Goal: Task Accomplishment & Management: Manage account settings

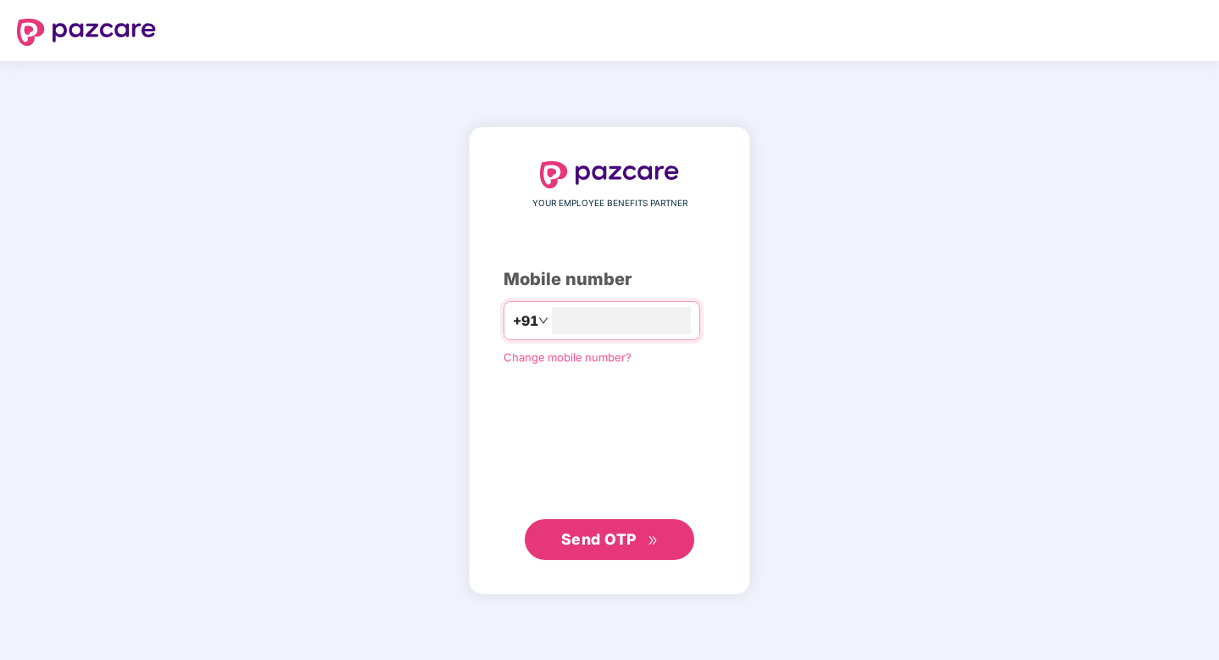
type input "**********"
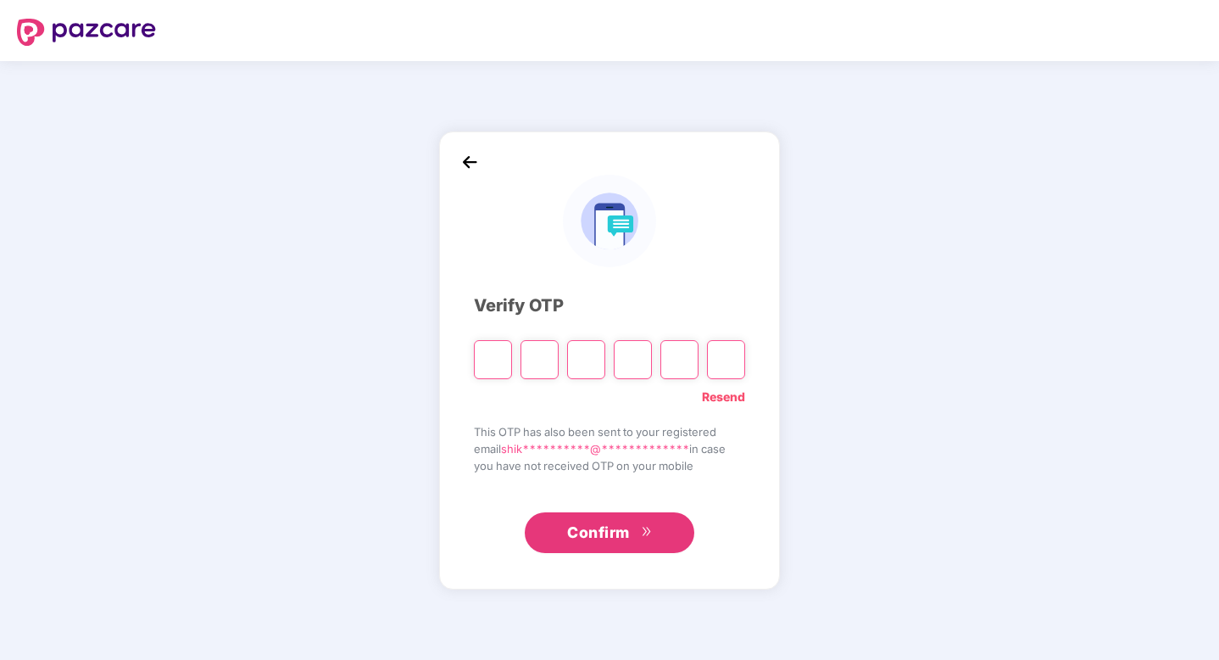
paste input "*"
type input "*"
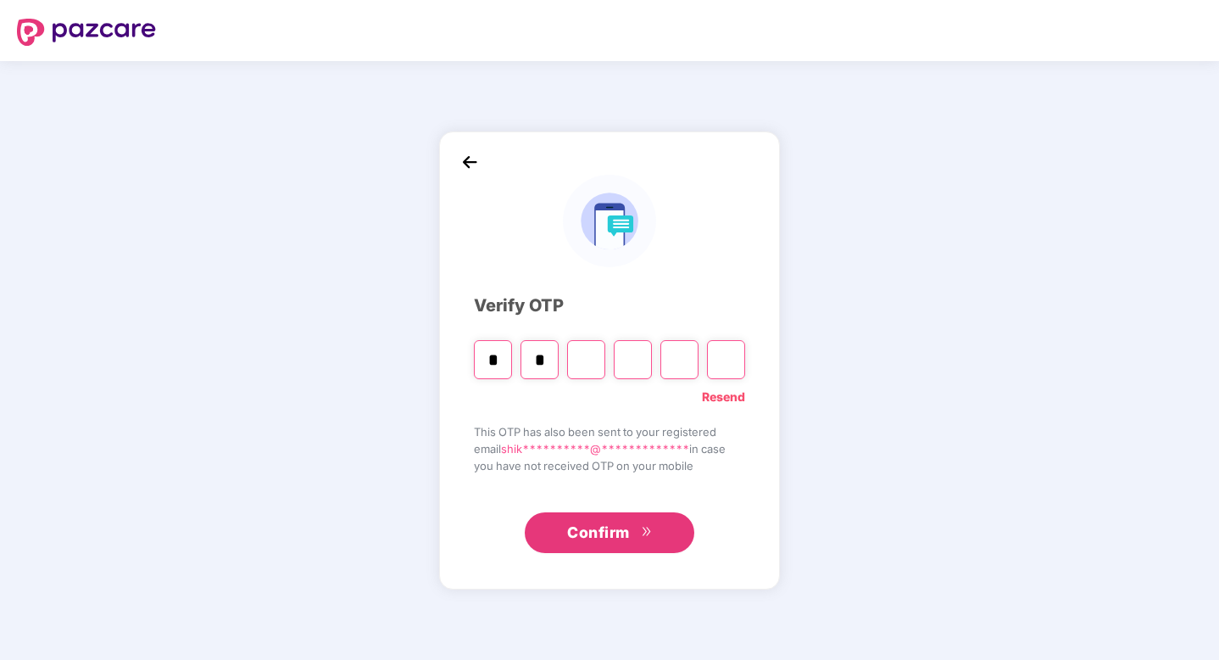
type input "*"
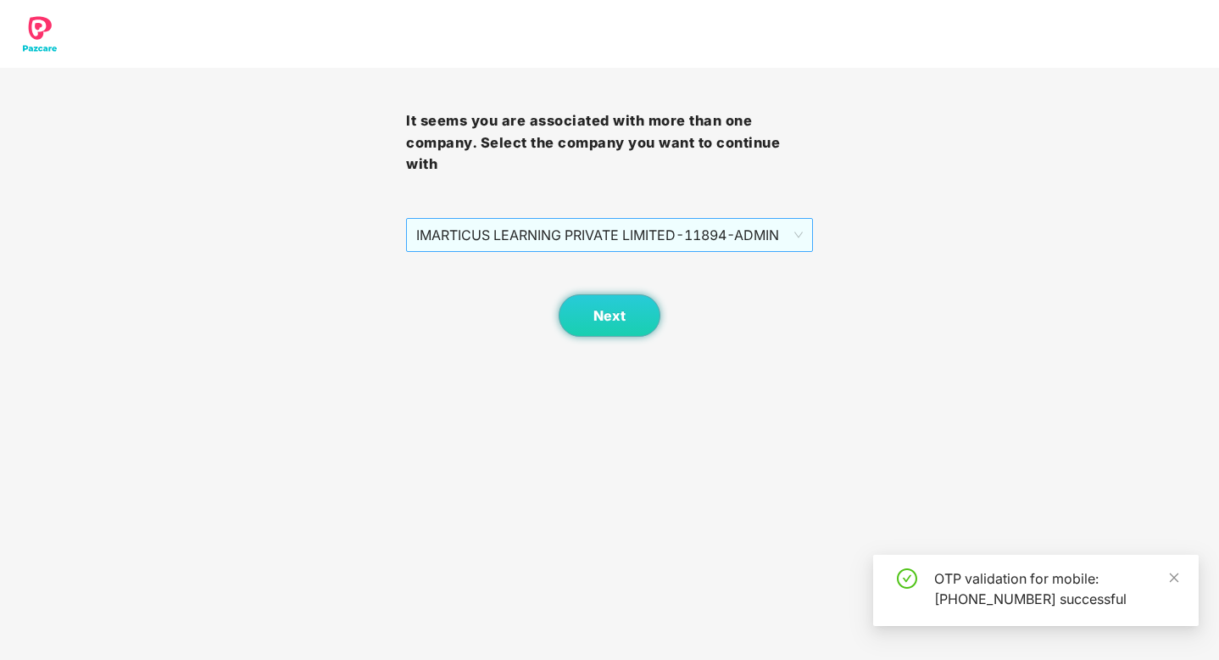
click at [754, 223] on span "IMARTICUS LEARNING PRIVATE LIMITED - 11894 - ADMIN" at bounding box center [609, 235] width 386 height 32
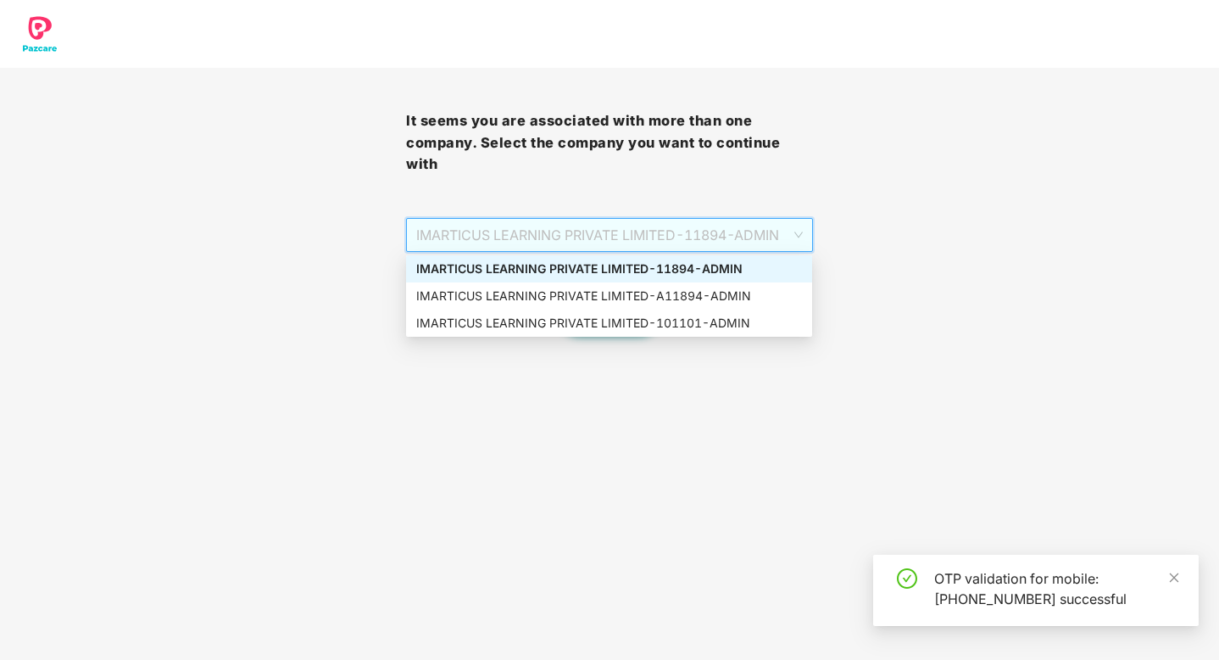
click at [699, 273] on div "IMARTICUS LEARNING PRIVATE LIMITED - 11894 - ADMIN" at bounding box center [609, 268] width 386 height 19
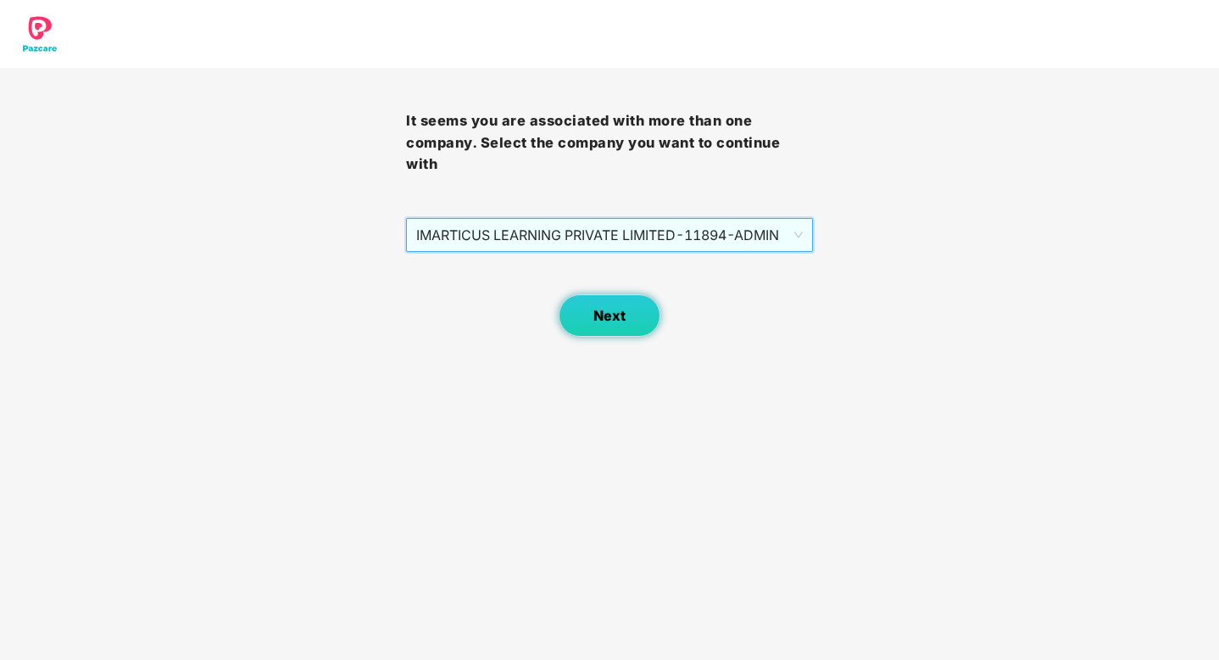
click at [611, 303] on button "Next" at bounding box center [610, 315] width 102 height 42
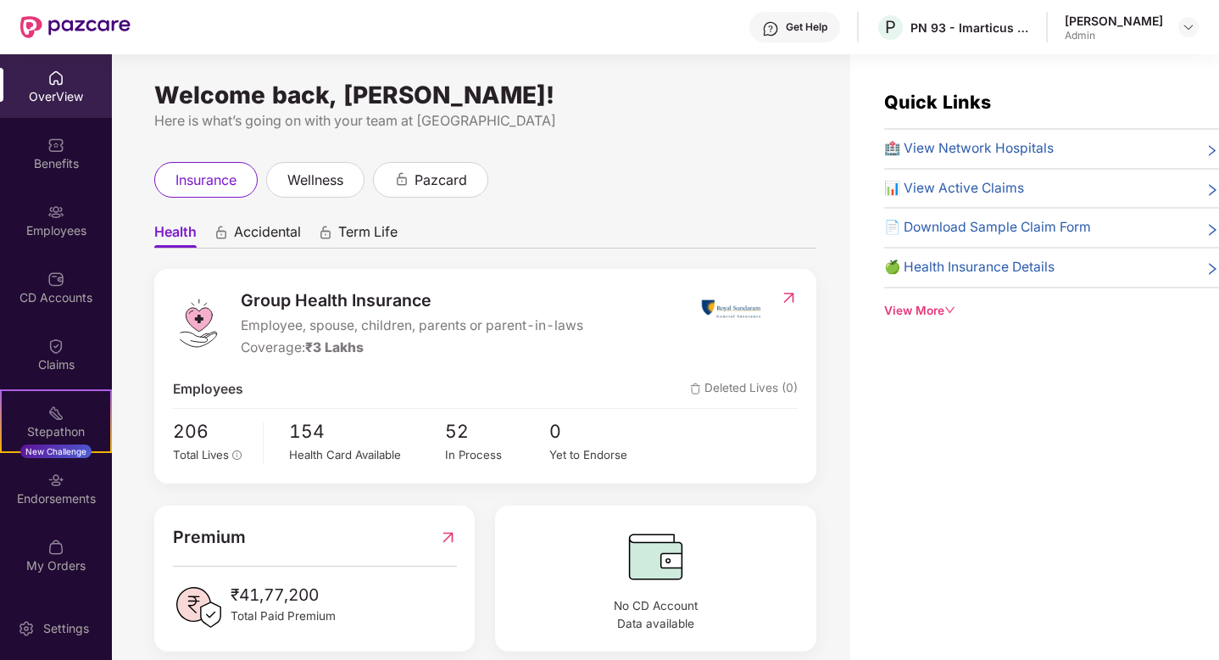
click at [933, 299] on div "Quick Links 🏥 View Network Hospitals 📊 View Active Claims 📄 Download Sample Cla…" at bounding box center [1051, 203] width 335 height 231
click at [931, 311] on div "View More" at bounding box center [1051, 311] width 335 height 18
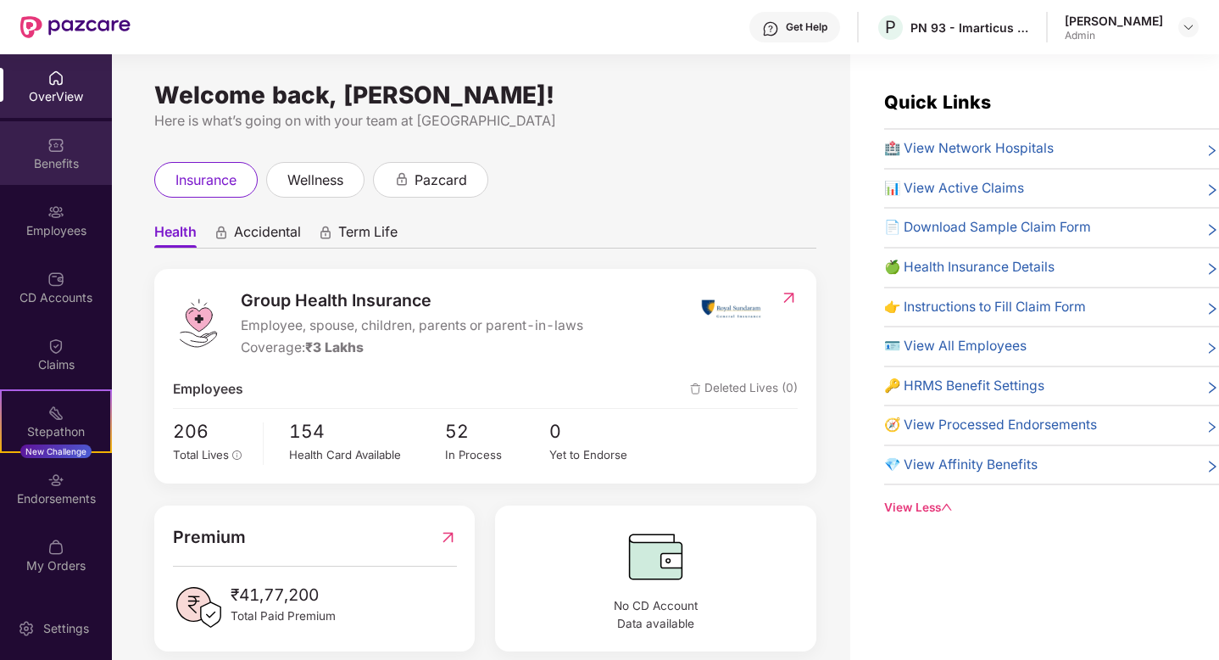
click at [45, 173] on div "Benefits" at bounding box center [56, 153] width 112 height 64
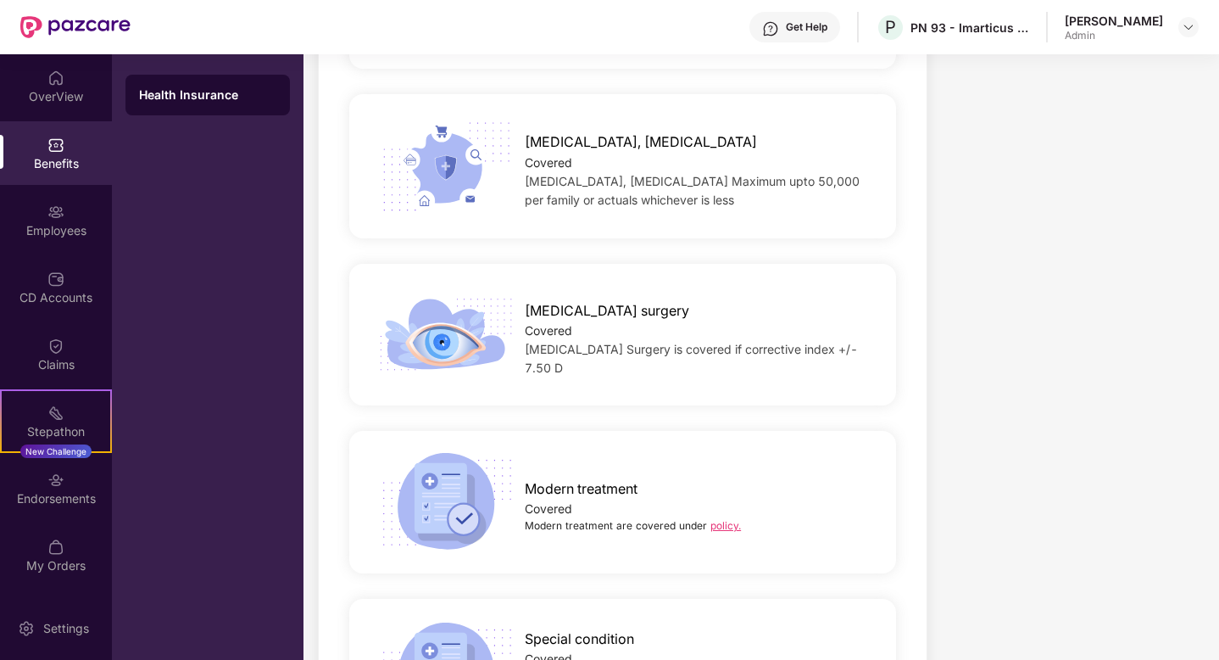
scroll to position [2776, 0]
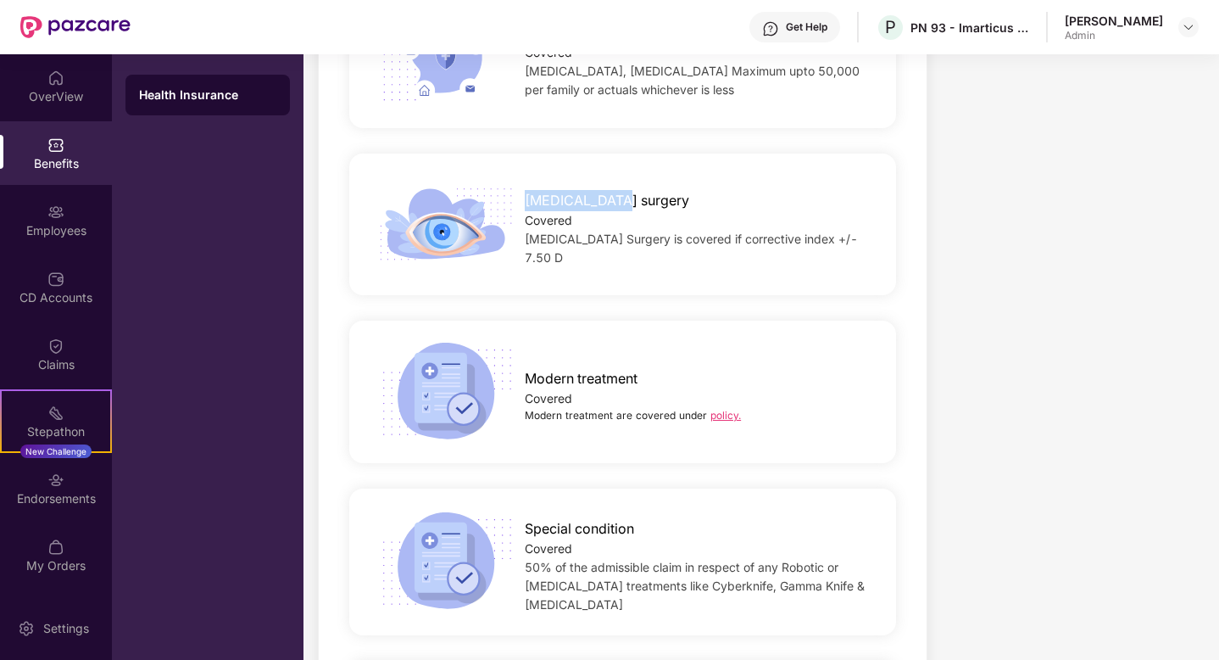
drag, startPoint x: 526, startPoint y: 184, endPoint x: 636, endPoint y: 186, distance: 109.4
click at [636, 186] on div "[MEDICAL_DATA] surgery" at bounding box center [698, 196] width 346 height 30
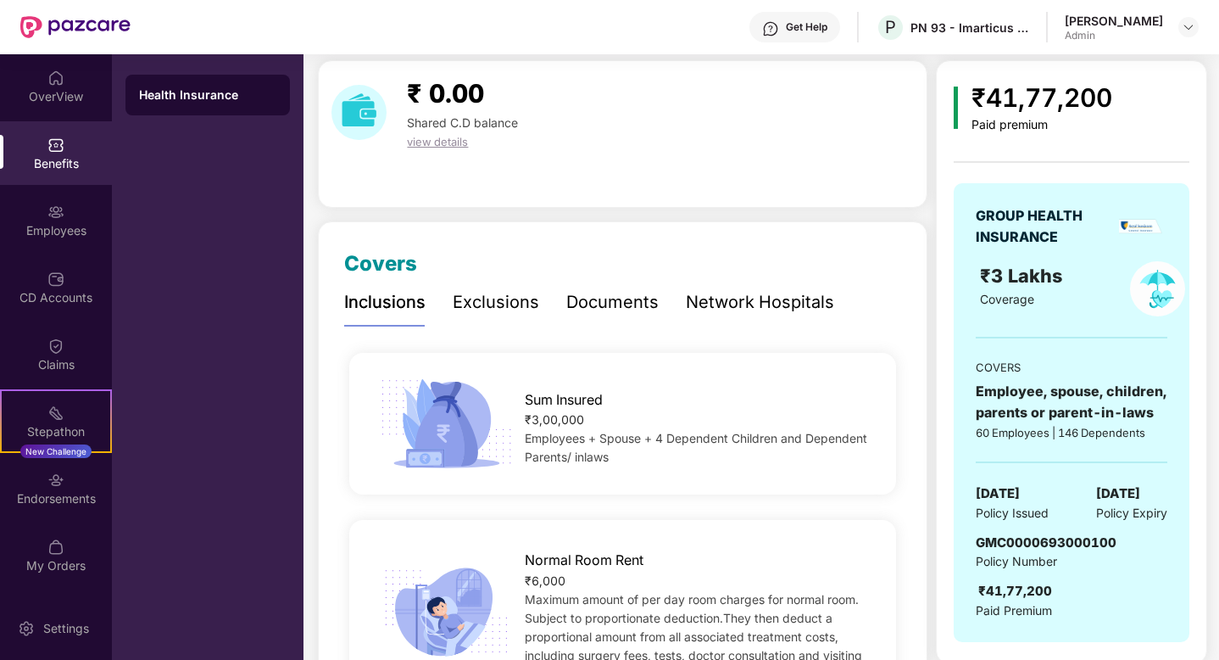
scroll to position [0, 0]
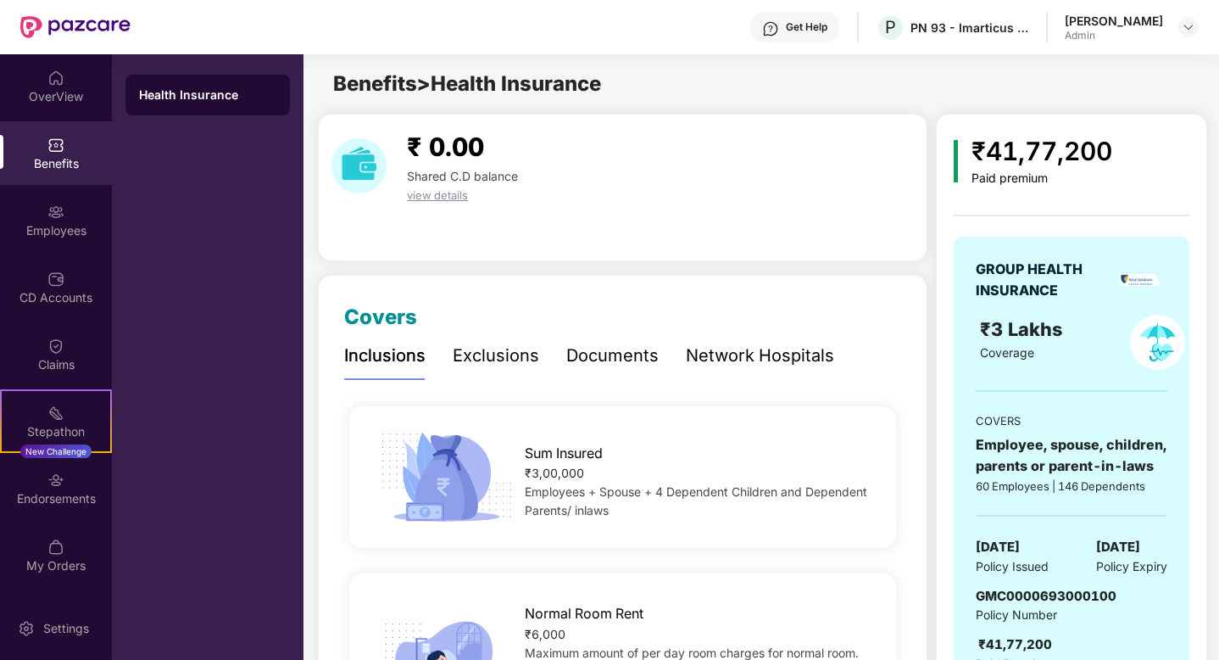
click at [637, 353] on div "Documents" at bounding box center [612, 355] width 92 height 26
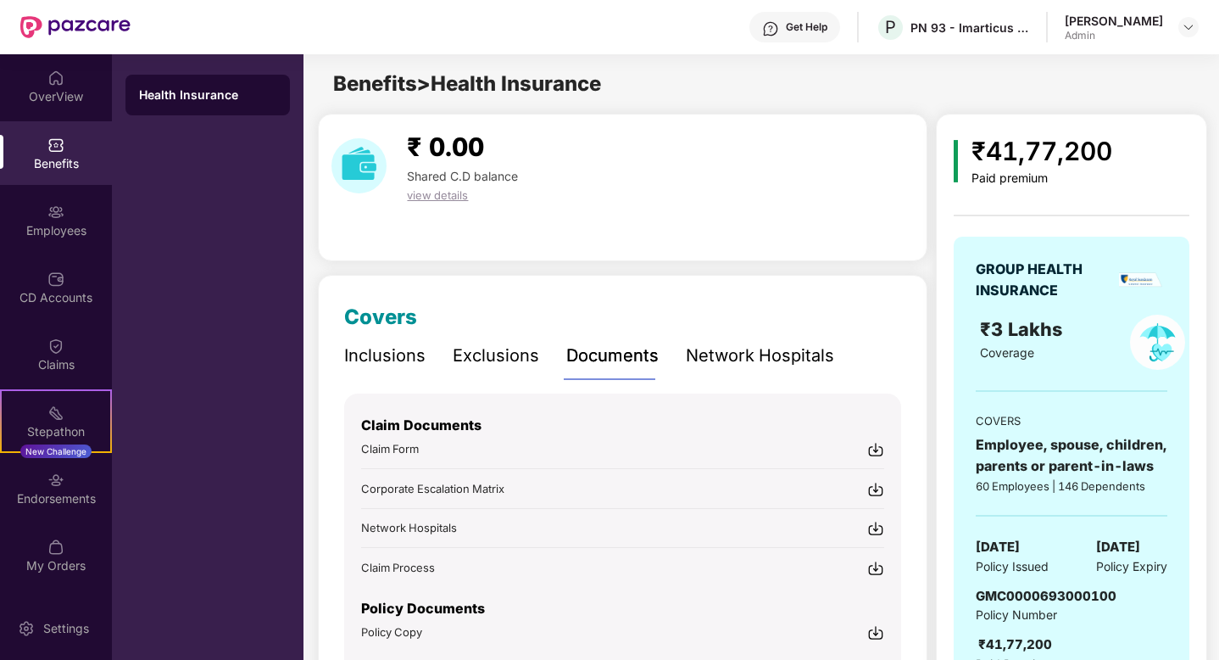
click at [751, 353] on div "Network Hospitals" at bounding box center [760, 355] width 148 height 26
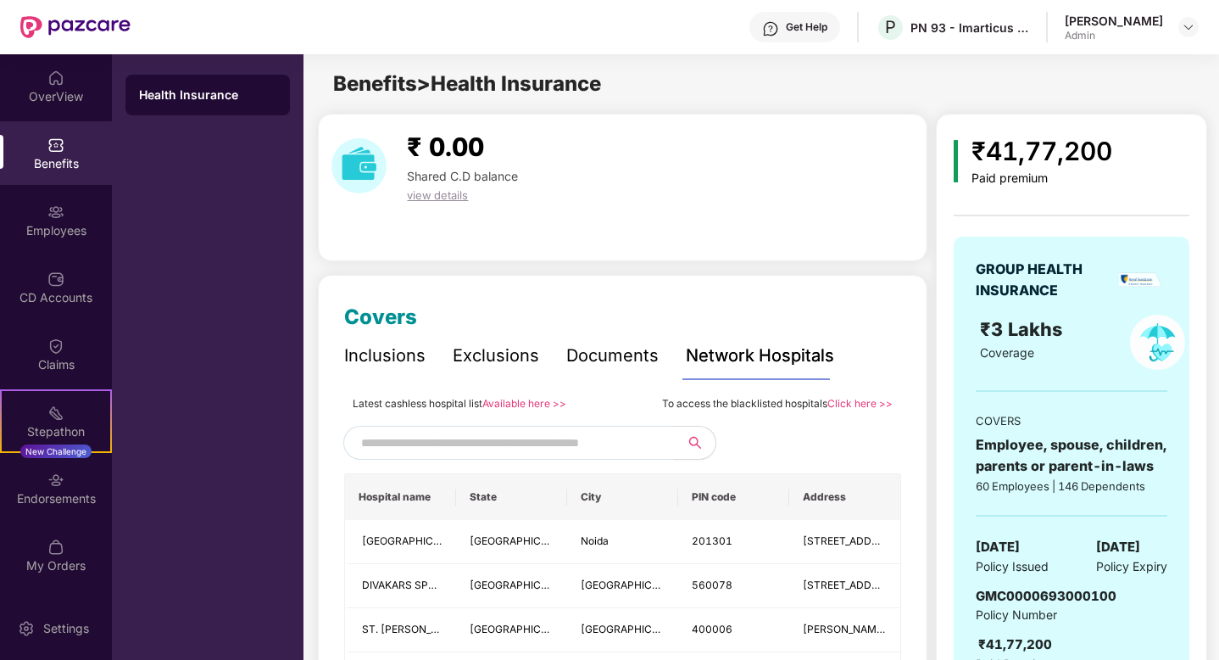
click at [400, 361] on div "Inclusions" at bounding box center [384, 355] width 81 height 26
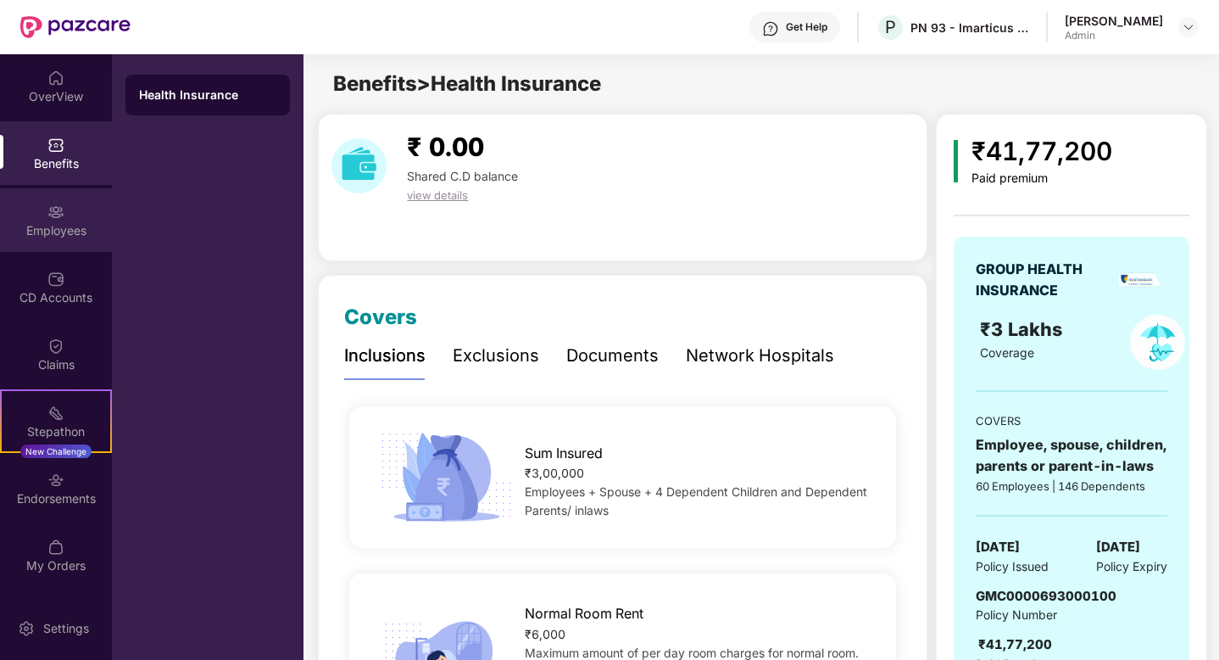
click at [55, 225] on div "Employees" at bounding box center [56, 230] width 112 height 17
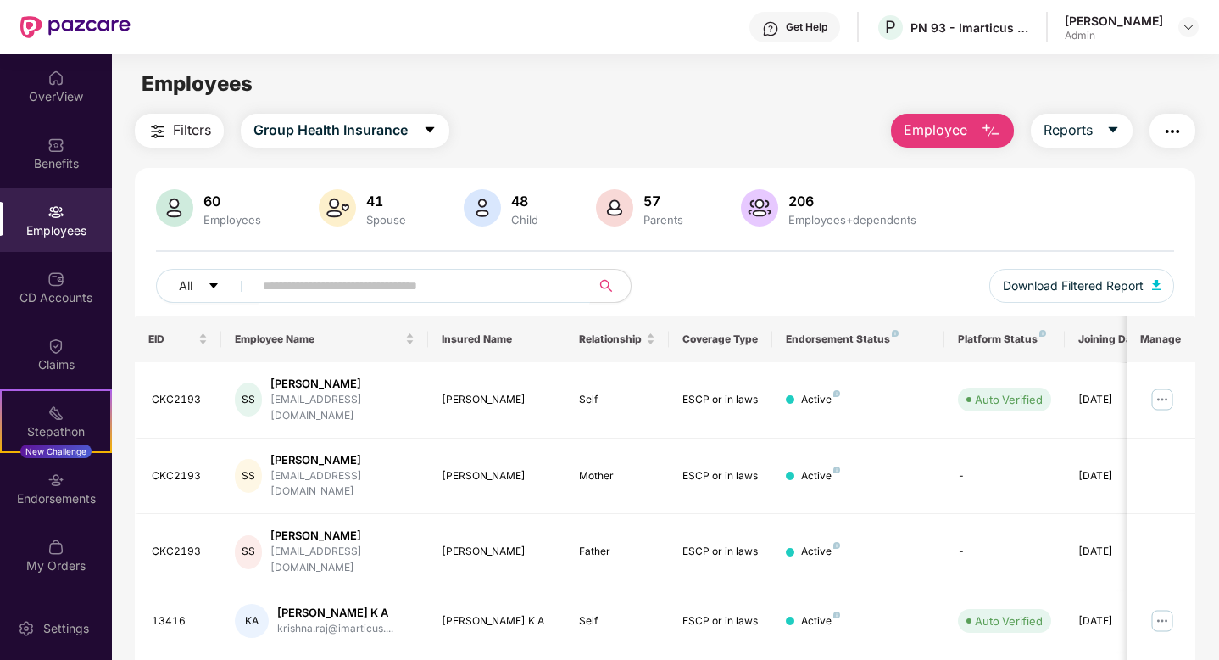
click at [302, 287] on input "text" at bounding box center [415, 285] width 304 height 25
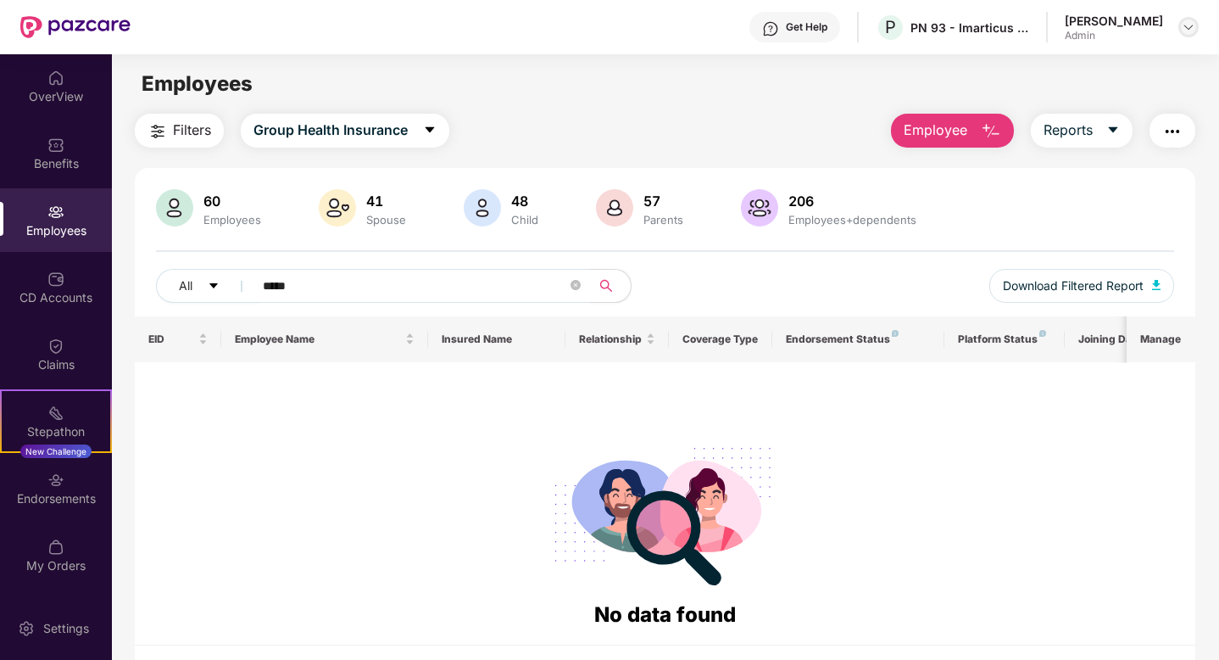
type input "*****"
click at [1189, 20] on img at bounding box center [1189, 27] width 14 height 14
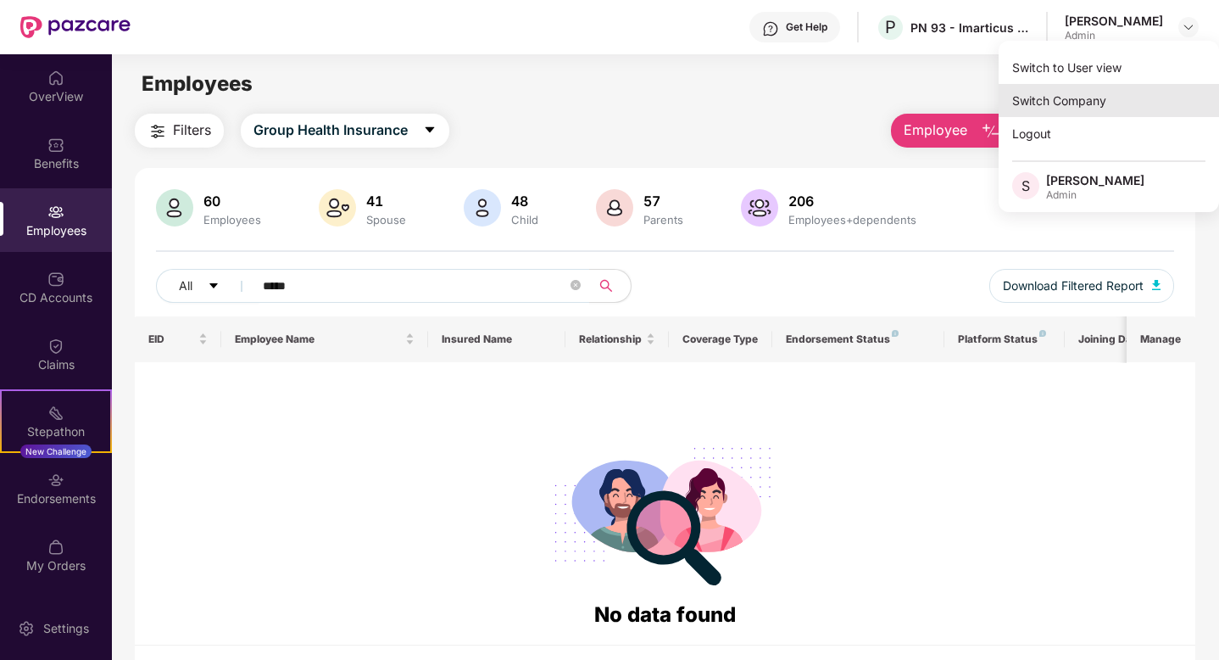
click at [1069, 96] on div "Switch Company" at bounding box center [1109, 100] width 220 height 33
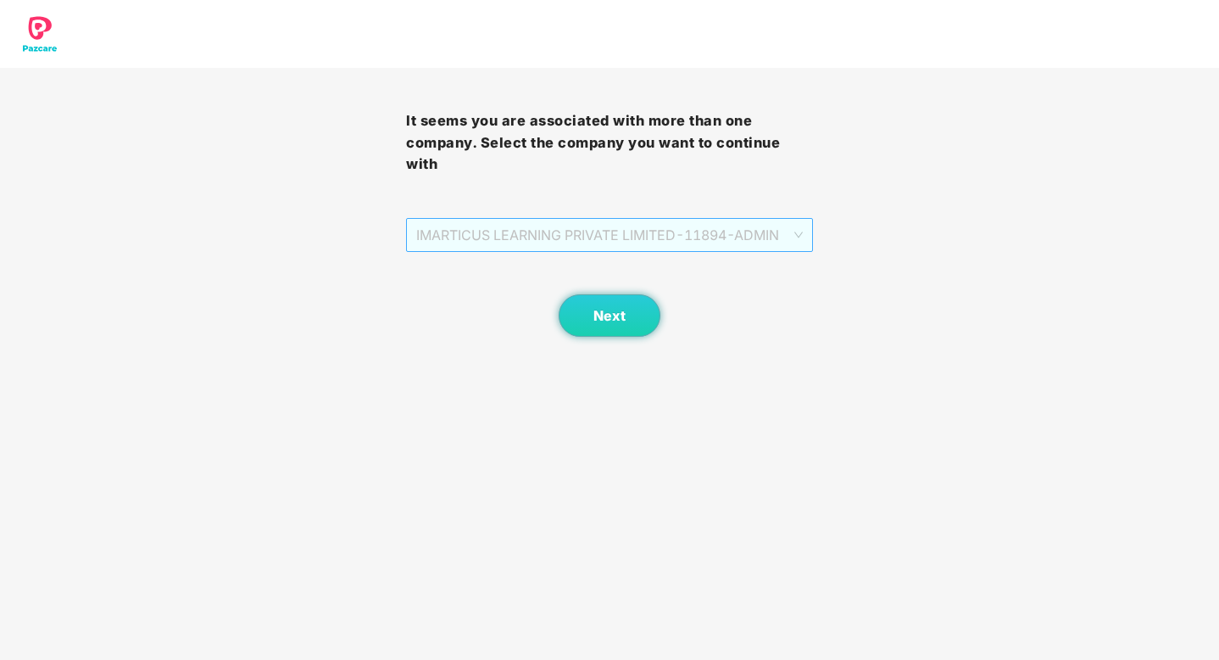
click at [745, 231] on span "IMARTICUS LEARNING PRIVATE LIMITED - 11894 - ADMIN" at bounding box center [609, 235] width 386 height 32
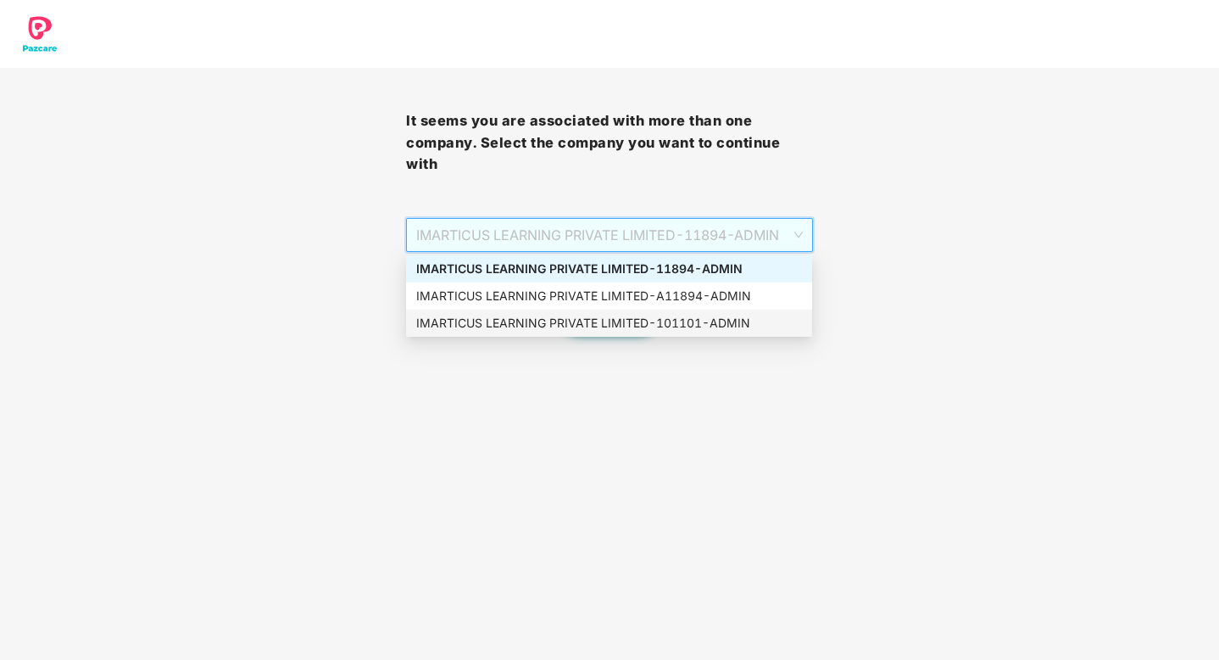
click at [717, 331] on div "IMARTICUS LEARNING PRIVATE LIMITED - 101101 - ADMIN" at bounding box center [609, 323] width 386 height 19
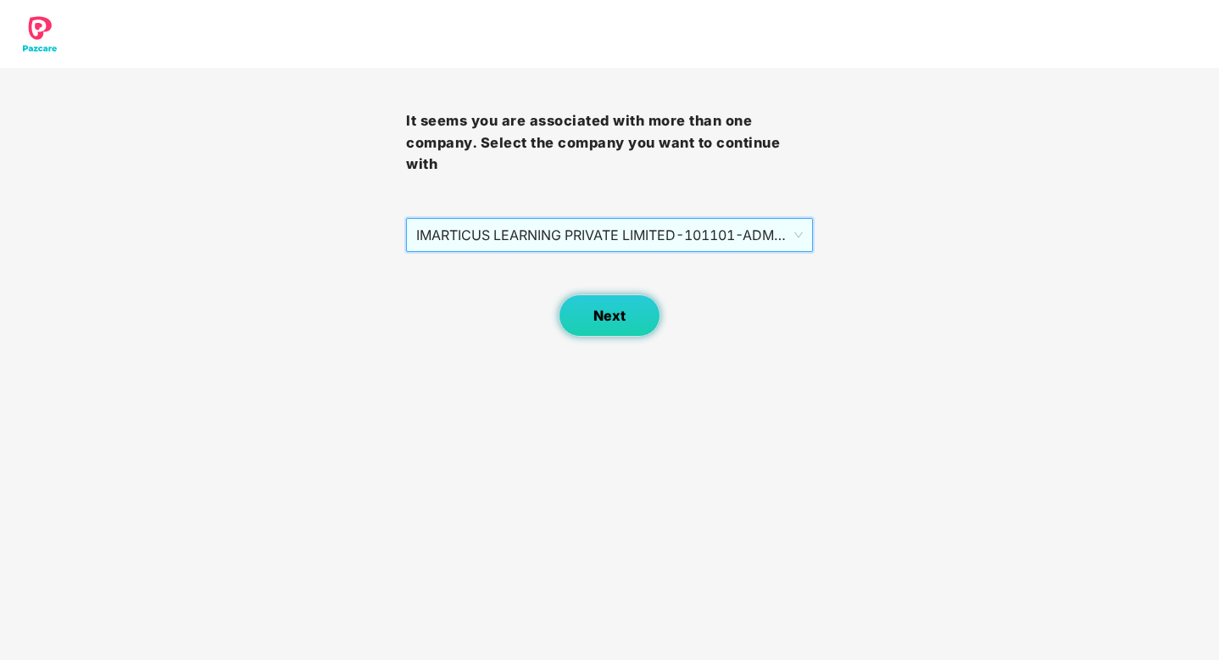
click at [617, 326] on button "Next" at bounding box center [610, 315] width 102 height 42
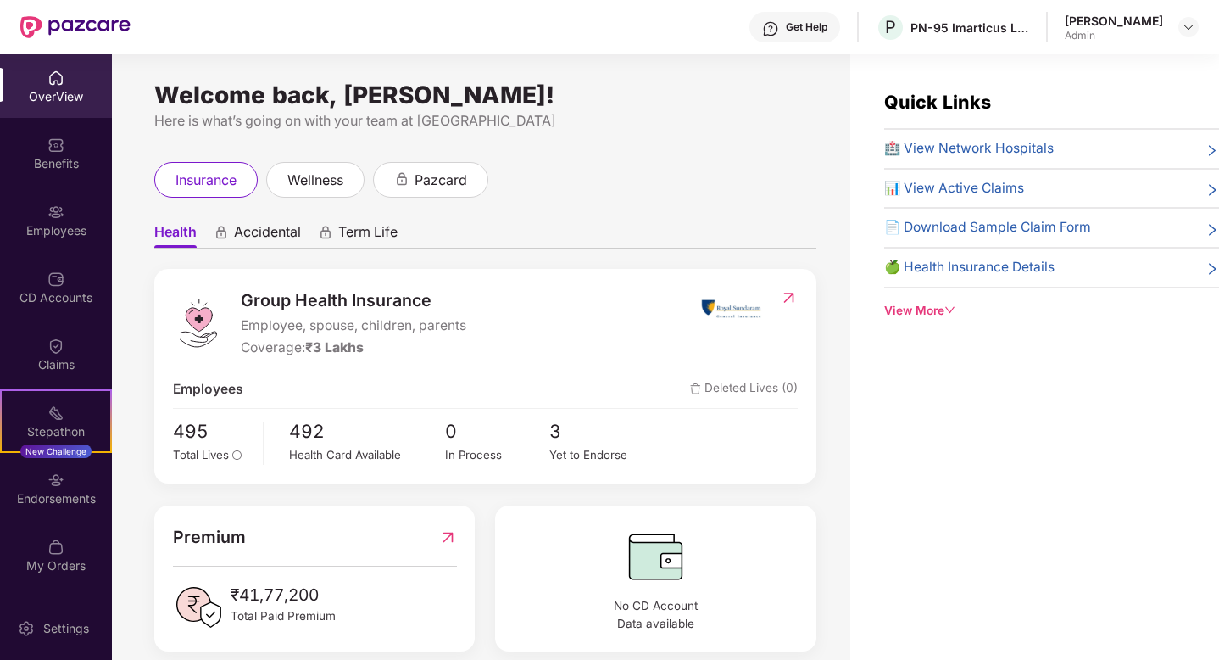
click at [170, 438] on div "Group Health Insurance Employee, spouse, children, parents Coverage: ₹3 Lakhs E…" at bounding box center [485, 376] width 662 height 214
click at [187, 437] on span "495" at bounding box center [212, 431] width 78 height 28
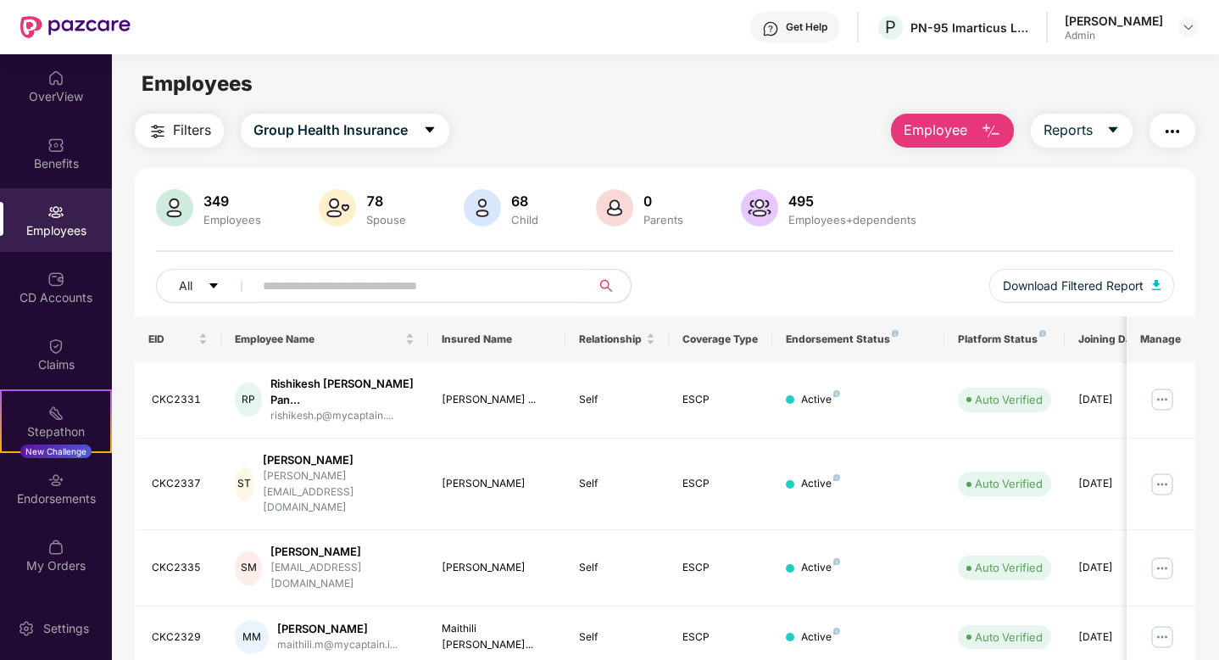
click at [327, 295] on input "text" at bounding box center [415, 285] width 304 height 25
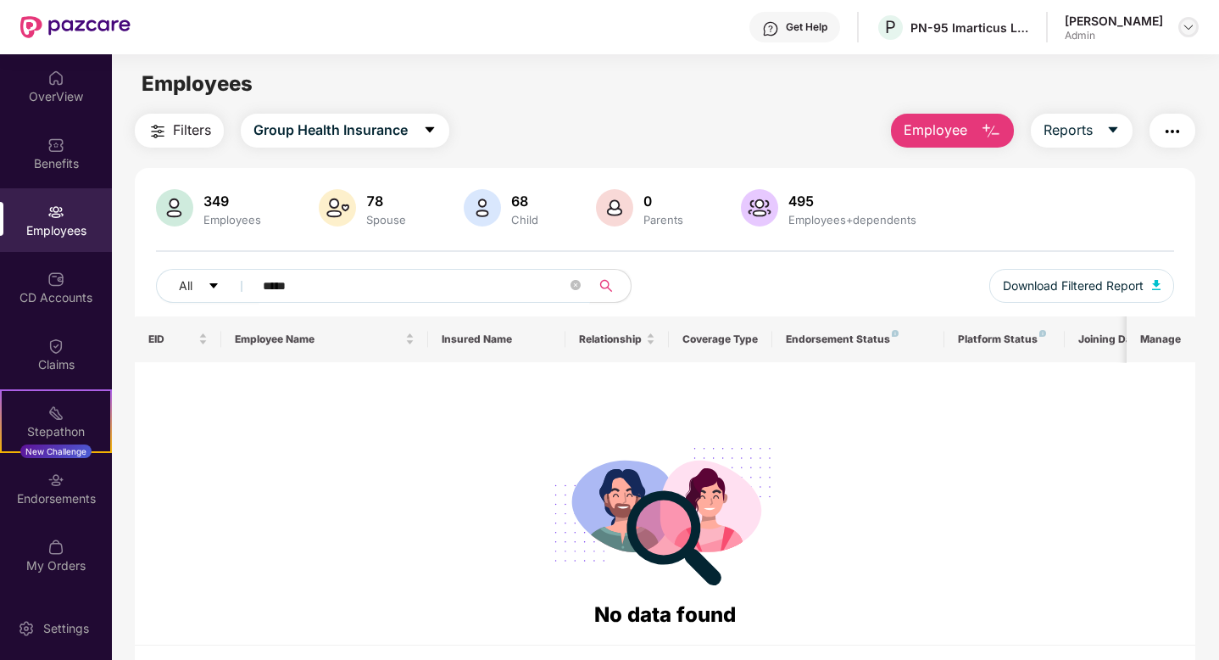
type input "*****"
click at [1186, 29] on img at bounding box center [1189, 27] width 14 height 14
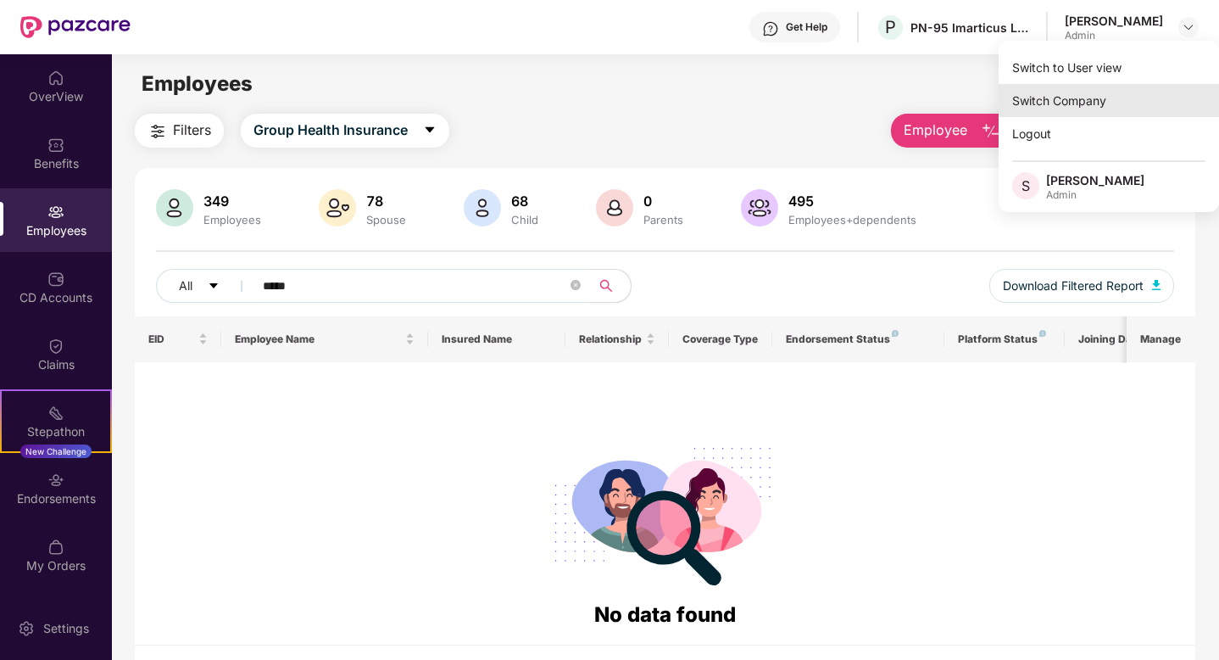
click at [1054, 98] on div "Switch Company" at bounding box center [1109, 100] width 220 height 33
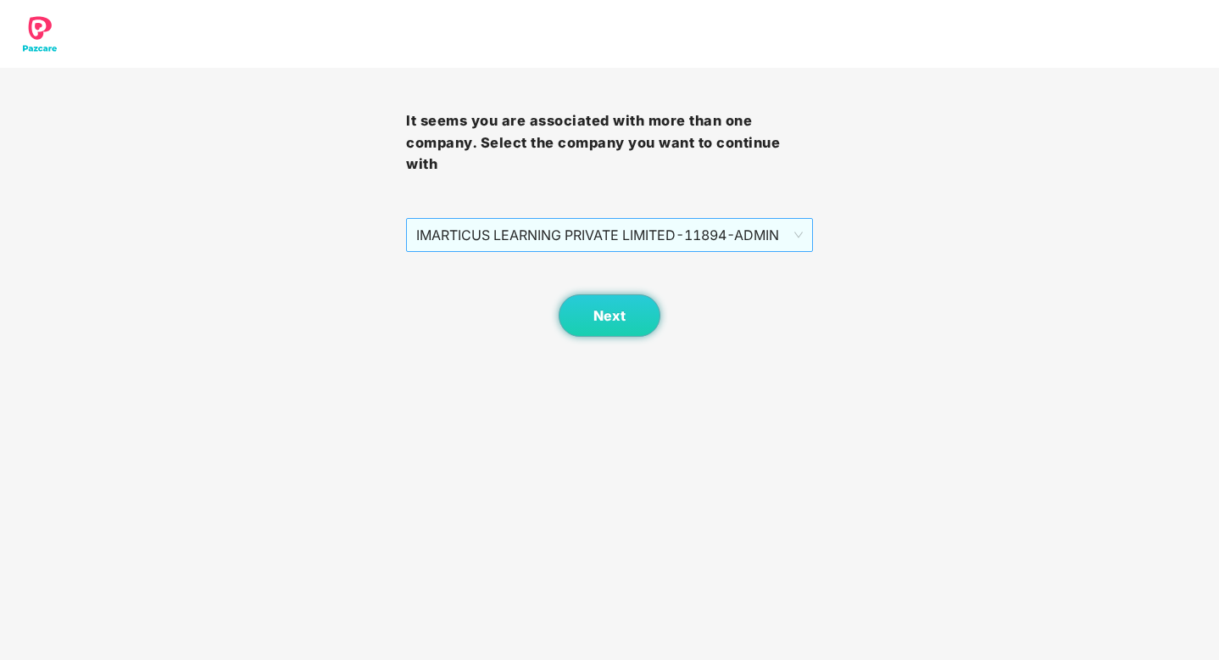
click at [761, 231] on span "IMARTICUS LEARNING PRIVATE LIMITED - 11894 - ADMIN" at bounding box center [609, 235] width 386 height 32
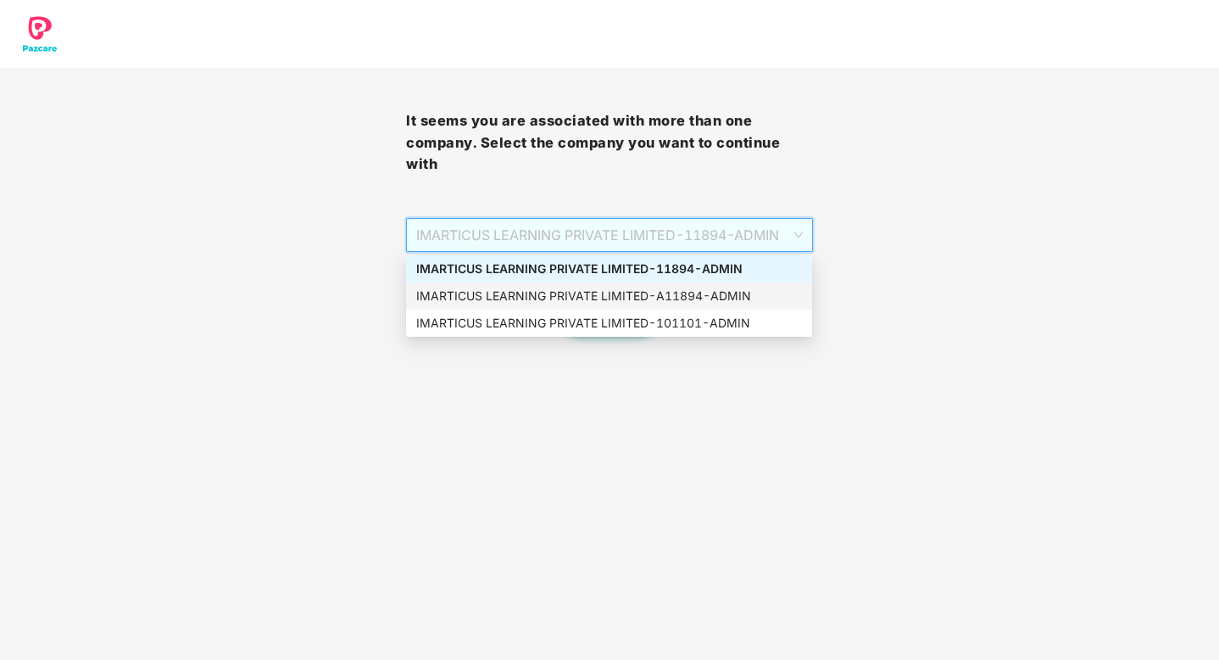
click at [706, 292] on div "IMARTICUS LEARNING PRIVATE LIMITED - A11894 - ADMIN" at bounding box center [609, 296] width 386 height 19
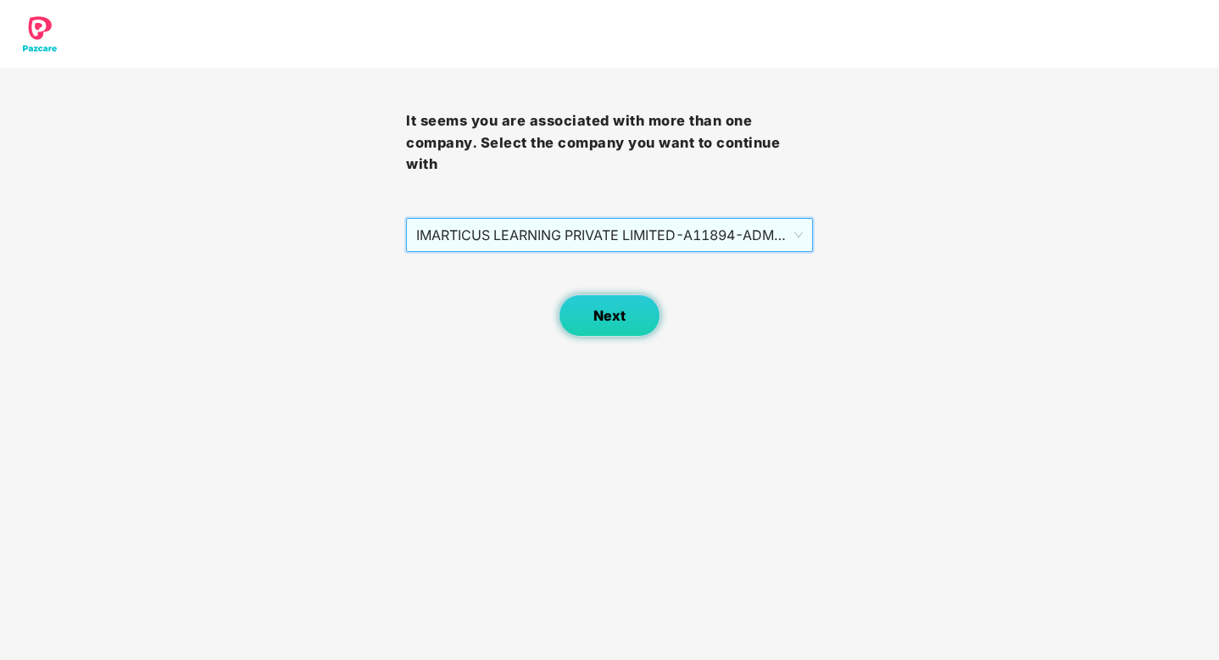
click at [609, 316] on span "Next" at bounding box center [609, 316] width 32 height 16
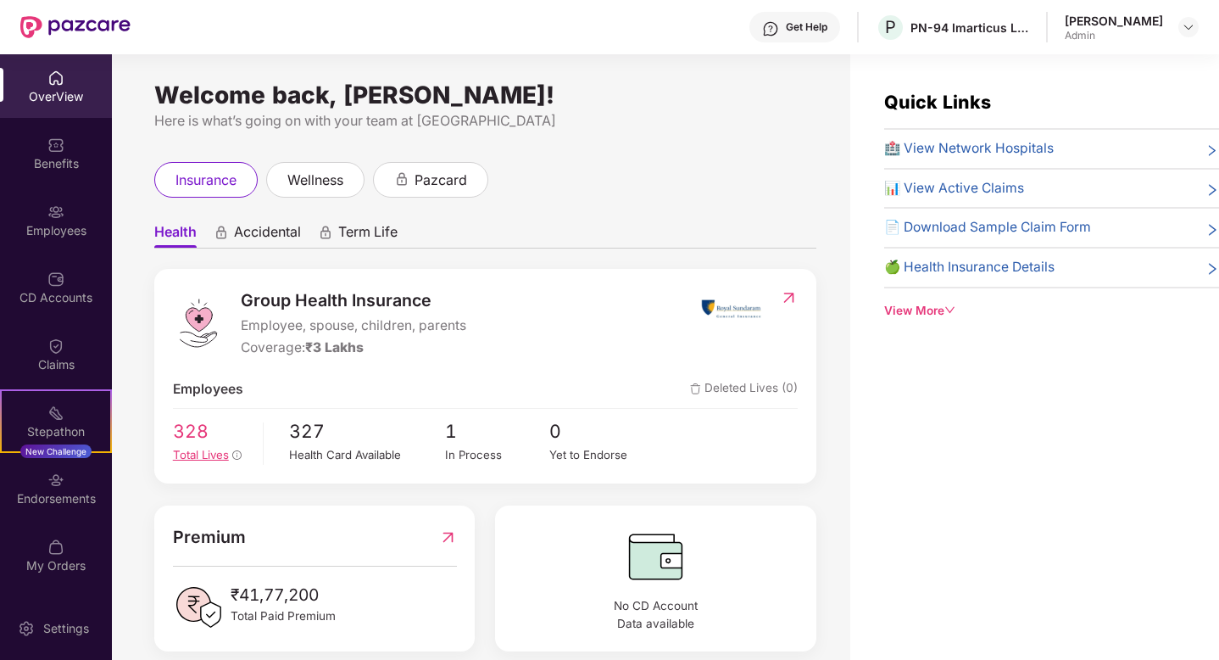
click at [188, 440] on span "328" at bounding box center [212, 431] width 78 height 28
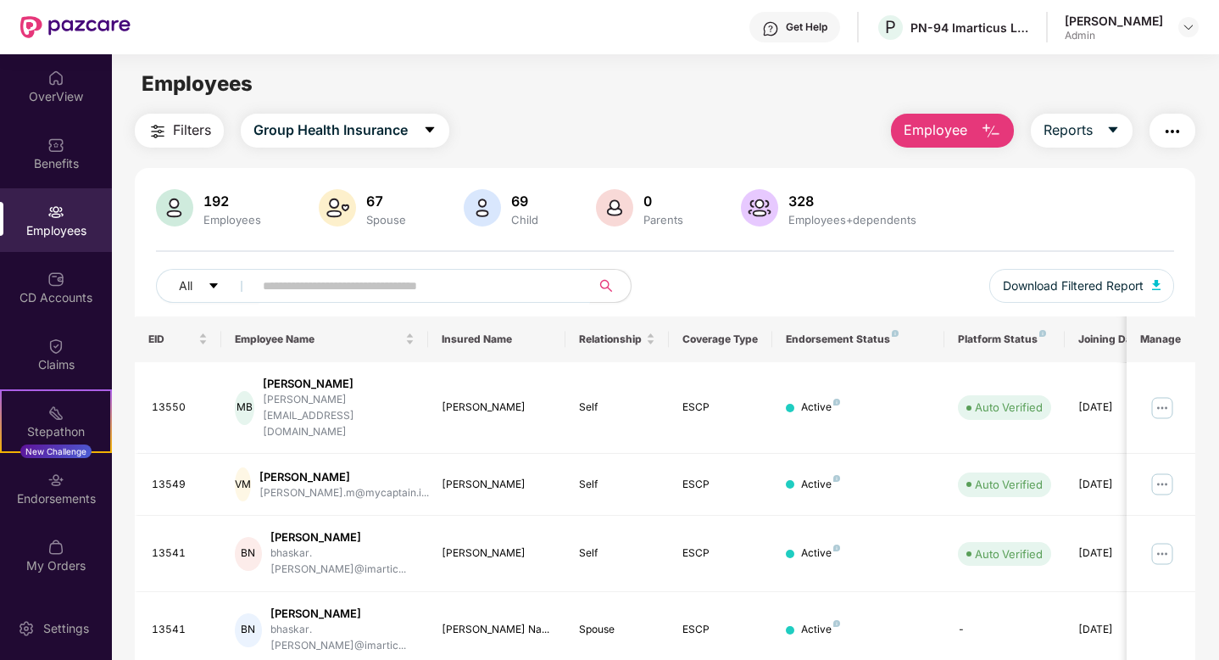
click at [381, 285] on input "text" at bounding box center [415, 285] width 304 height 25
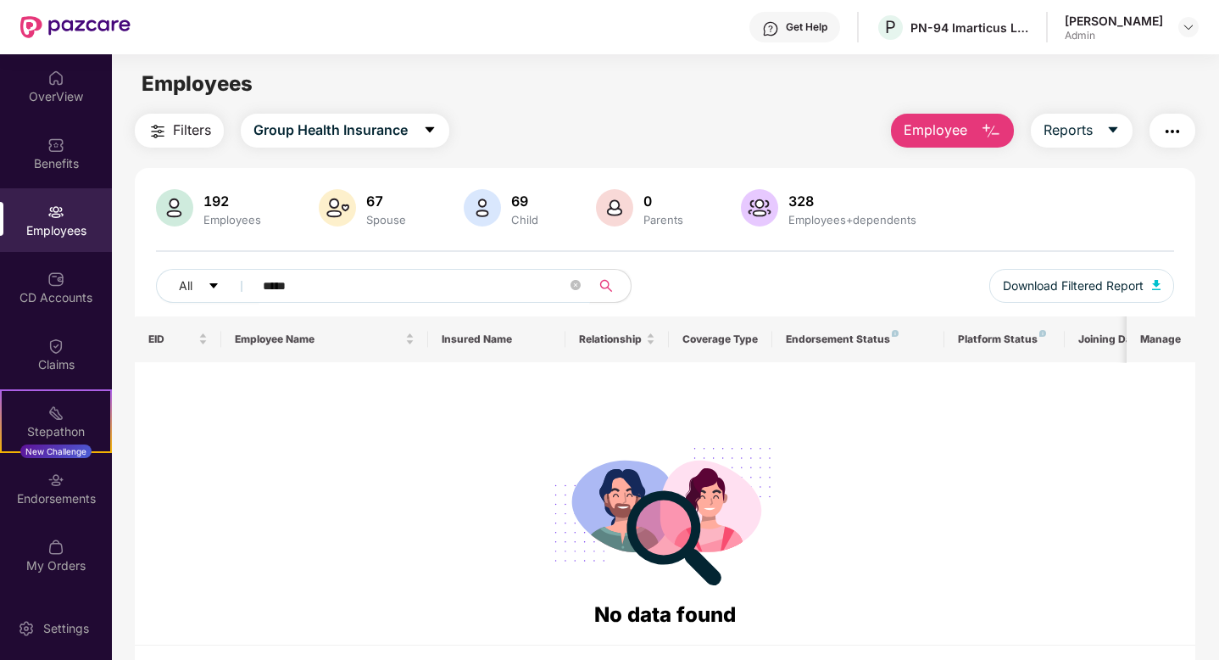
type input "*****"
